Goal: Transaction & Acquisition: Purchase product/service

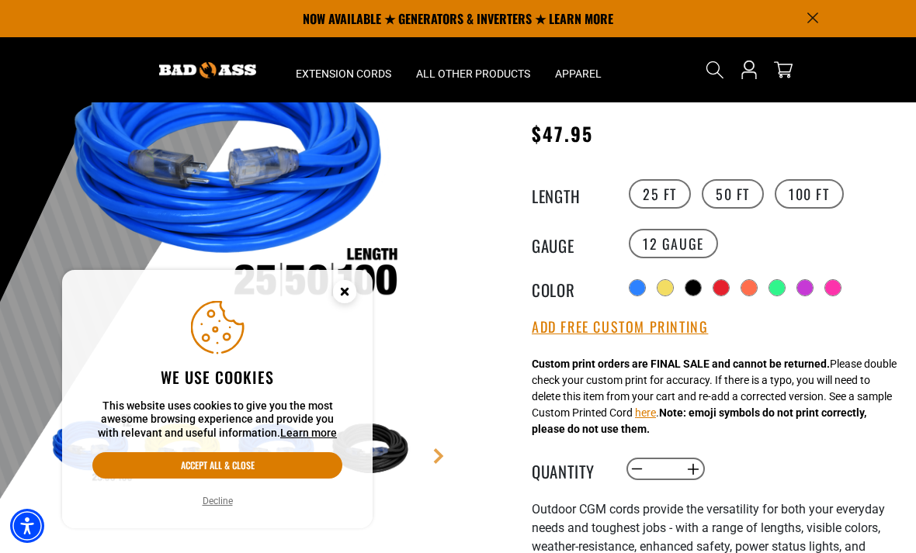
scroll to position [183, 0]
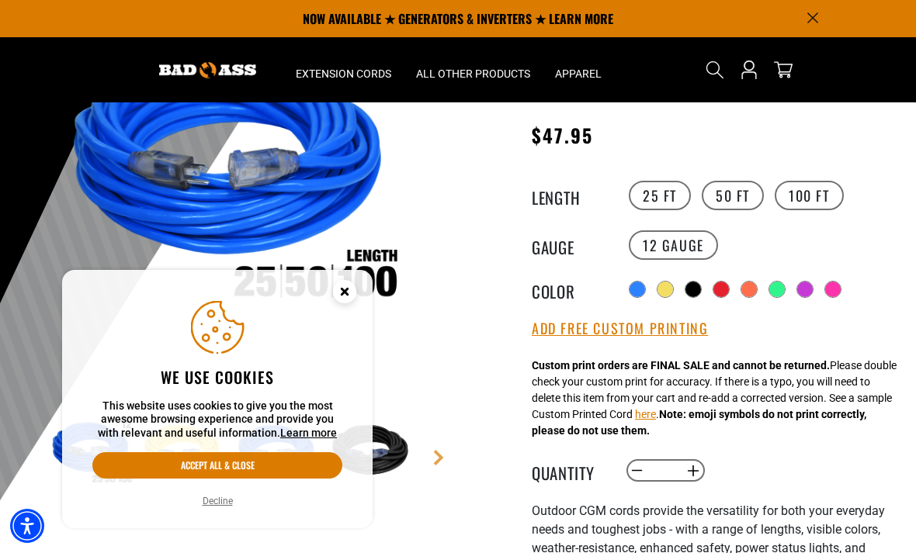
click at [341, 303] on circle "Close this option" at bounding box center [344, 291] width 23 height 23
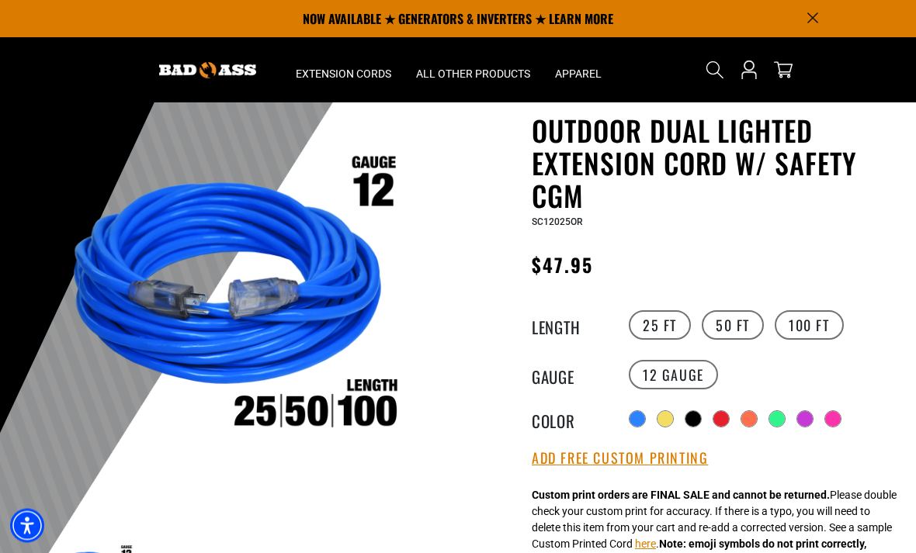
scroll to position [55, 0]
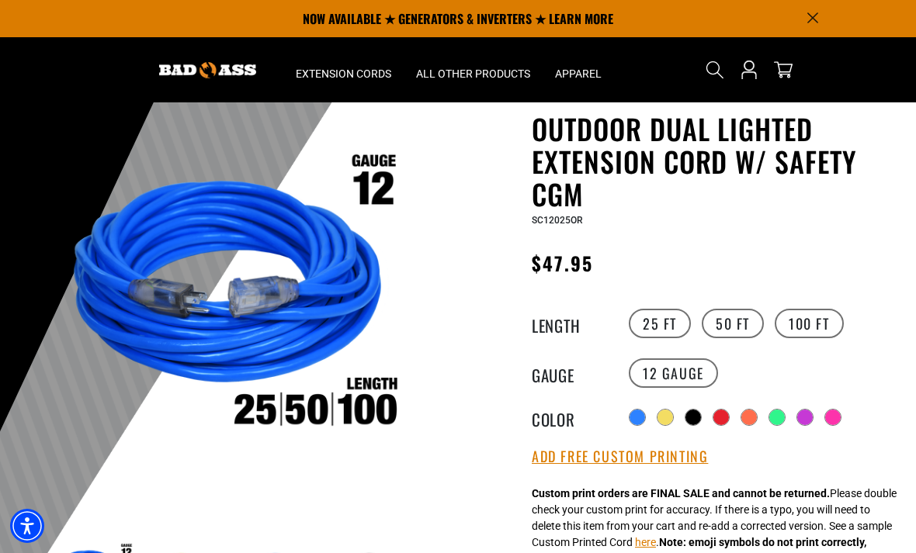
click at [740, 328] on label "50 FT" at bounding box center [732, 323] width 62 height 29
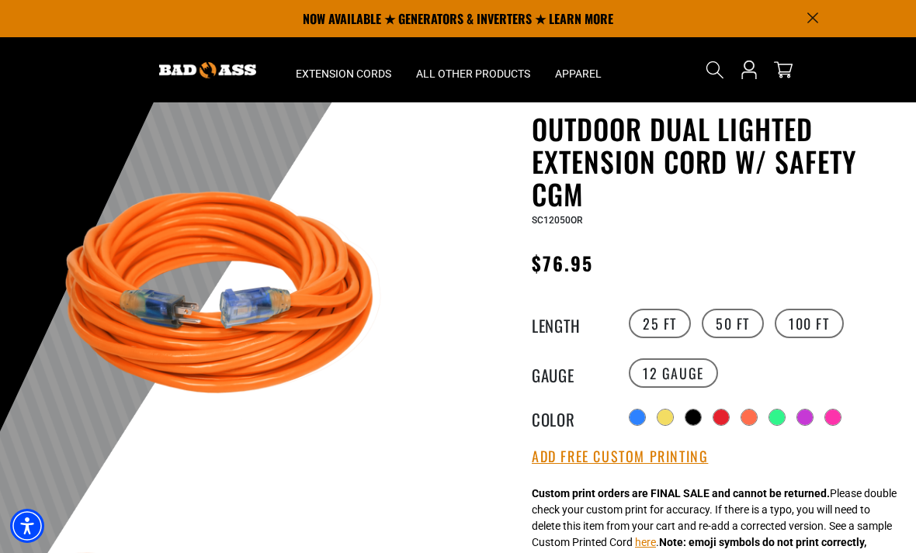
click at [805, 331] on label "100 FT" at bounding box center [808, 323] width 69 height 29
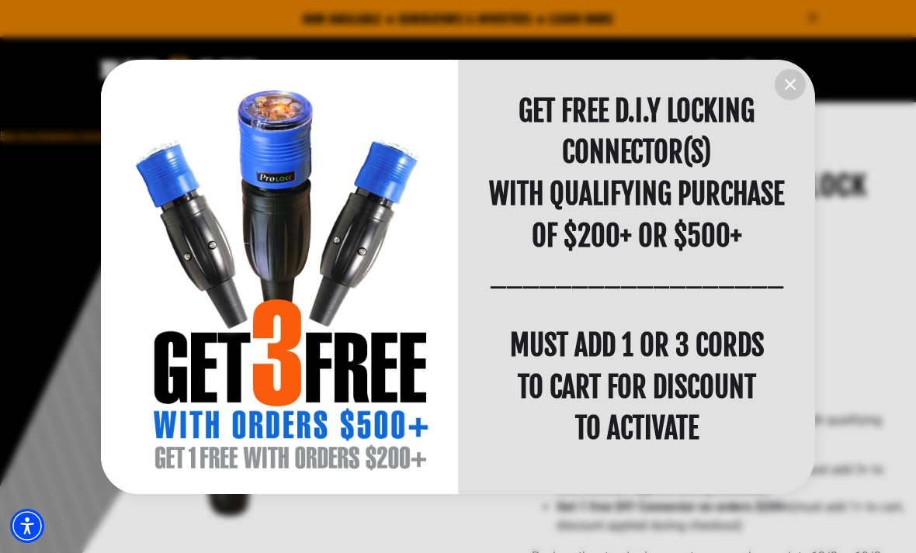
click at [798, 83] on icon "information" at bounding box center [790, 84] width 19 height 19
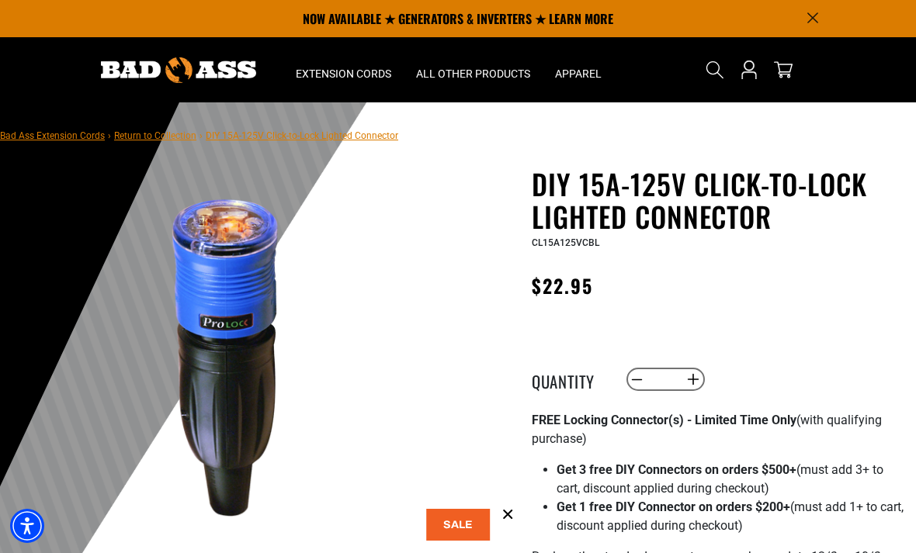
click at [725, 66] on span "Search" at bounding box center [714, 69] width 25 height 25
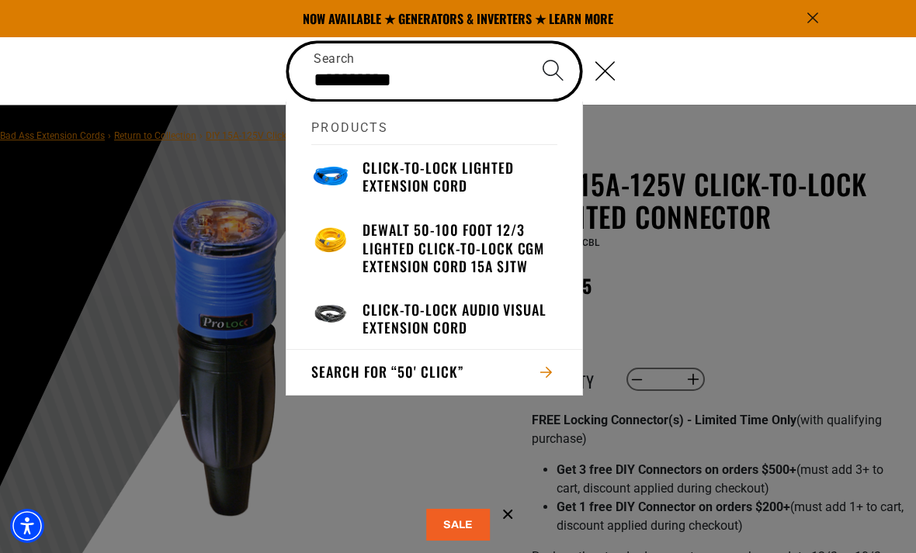
type input "*********"
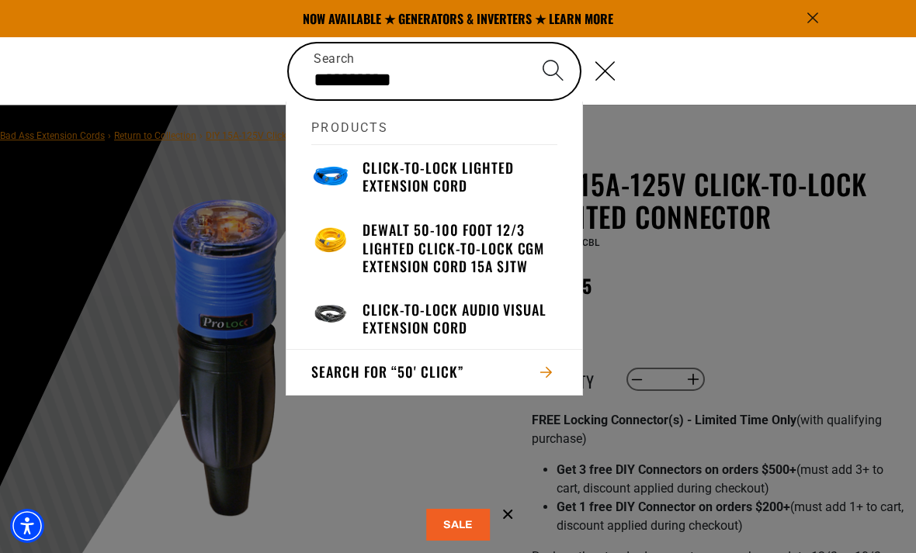
click at [414, 178] on h3 "Click-to-Lock Lighted Extension Cord" at bounding box center [459, 177] width 195 height 36
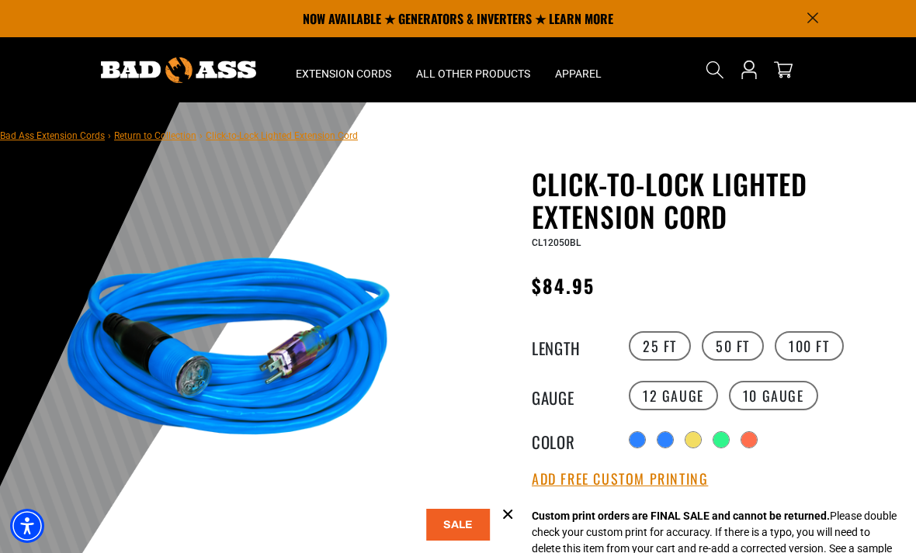
click at [811, 345] on label "100 FT" at bounding box center [808, 345] width 69 height 29
